Goal: Check status: Check status

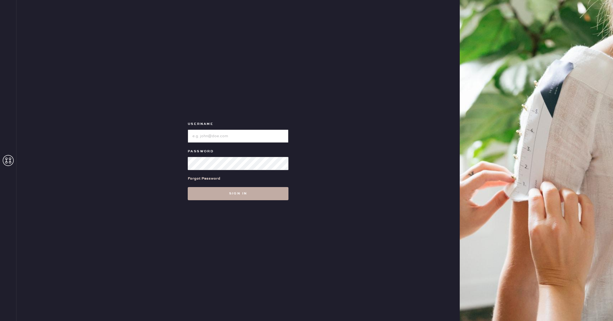
type input "reformationcherrycreek"
click at [212, 200] on button "Sign in" at bounding box center [238, 193] width 101 height 13
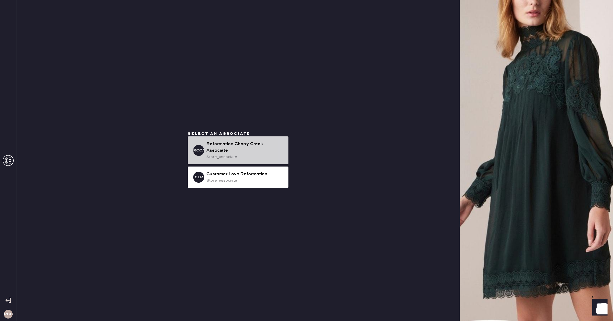
click at [230, 151] on div "Reformation Cherry Creek Associate" at bounding box center [245, 147] width 78 height 13
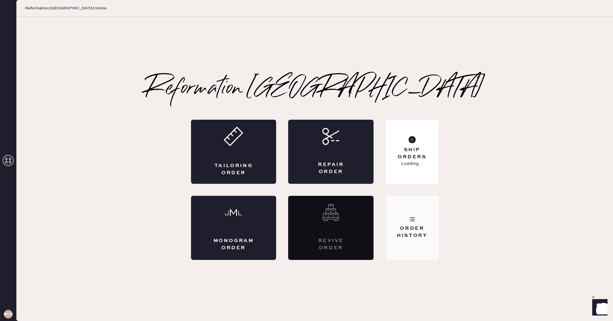
click at [410, 226] on div "Order History" at bounding box center [412, 232] width 44 height 14
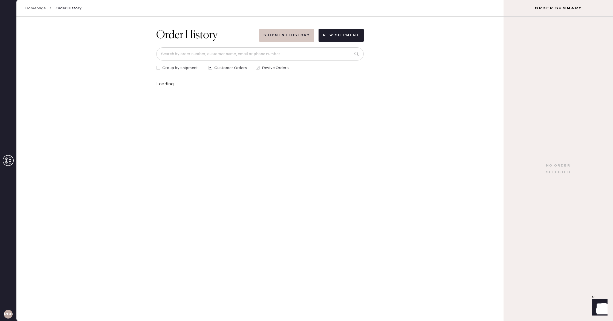
click at [285, 34] on button "Shipment History" at bounding box center [286, 35] width 55 height 13
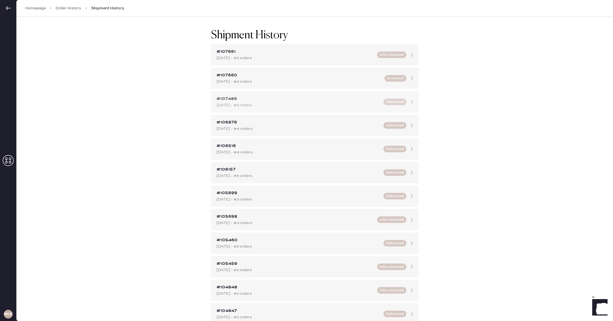
click at [222, 99] on div "#107486" at bounding box center [299, 99] width 164 height 7
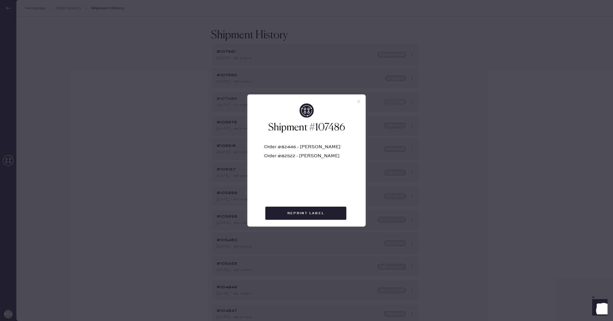
click at [358, 100] on icon at bounding box center [358, 101] width 5 height 5
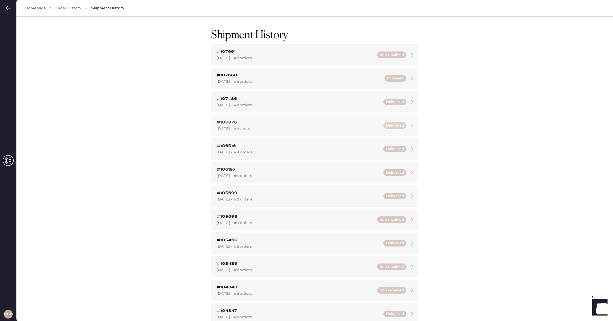
click at [356, 118] on div "#106876 [DATE] - #4 orders Delivered" at bounding box center [315, 125] width 208 height 21
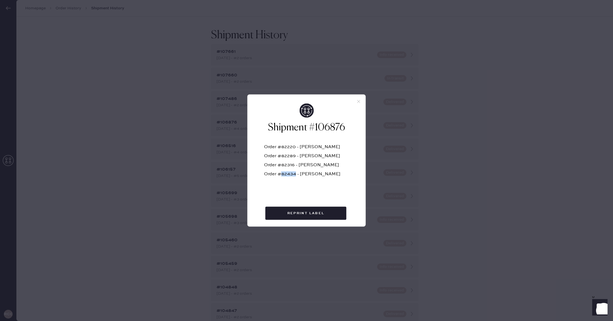
drag, startPoint x: 296, startPoint y: 173, endPoint x: 280, endPoint y: 172, distance: 16.4
click at [280, 172] on div "Order #82434 - [PERSON_NAME]" at bounding box center [306, 176] width 85 height 9
copy div "82434"
click at [355, 101] on div at bounding box center [307, 99] width 118 height 9
click at [359, 99] on icon at bounding box center [358, 101] width 5 height 5
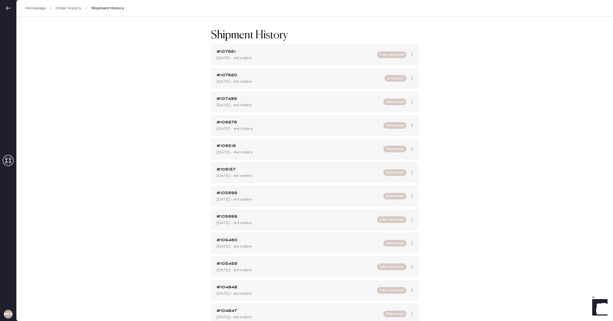
click at [8, 11] on div at bounding box center [8, 8] width 16 height 16
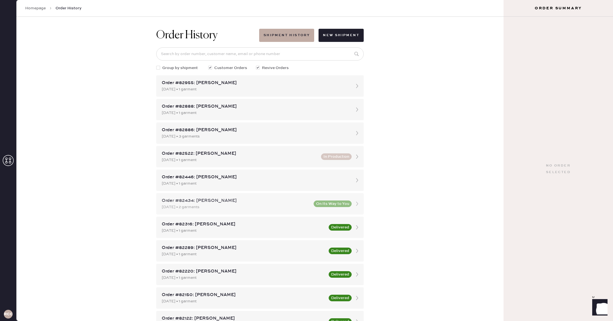
click at [342, 201] on button "On Its Way to You" at bounding box center [333, 203] width 38 height 7
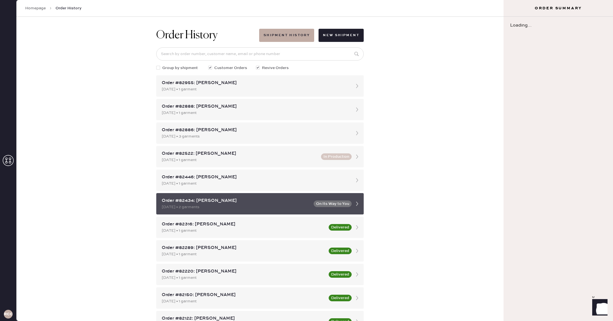
click at [335, 204] on button "On Its Way to You" at bounding box center [333, 203] width 38 height 7
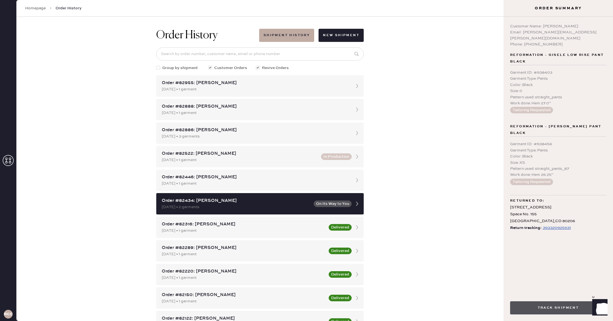
click at [576, 307] on button "Track Shipment" at bounding box center [558, 307] width 96 height 13
